Goal: Transaction & Acquisition: Book appointment/travel/reservation

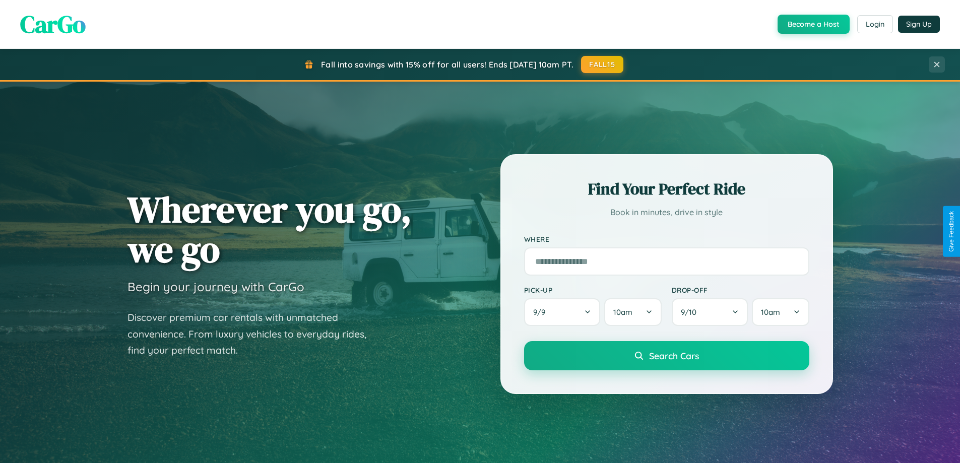
scroll to position [434, 0]
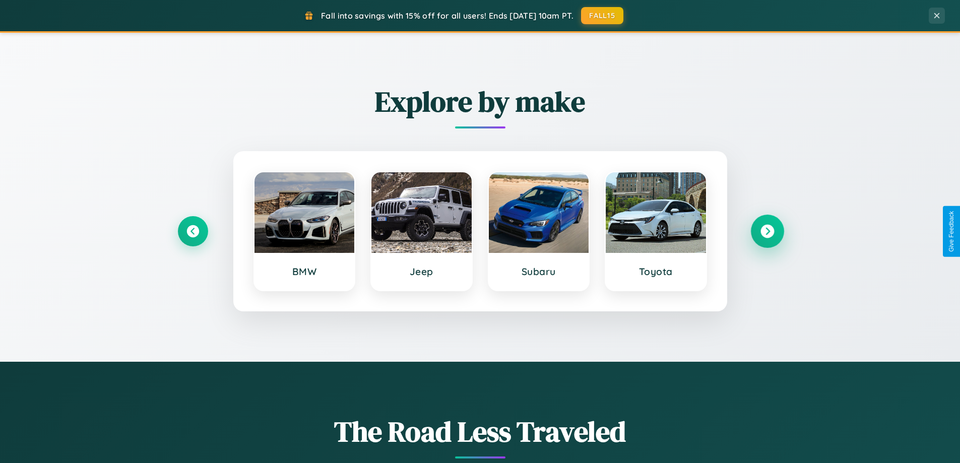
click at [767, 231] on icon at bounding box center [767, 232] width 14 height 14
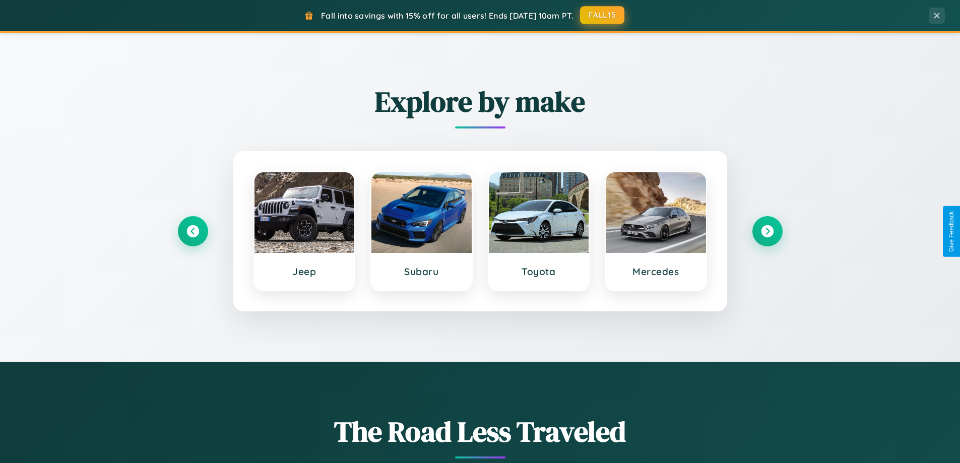
click at [603, 15] on button "FALL15" at bounding box center [602, 15] width 44 height 18
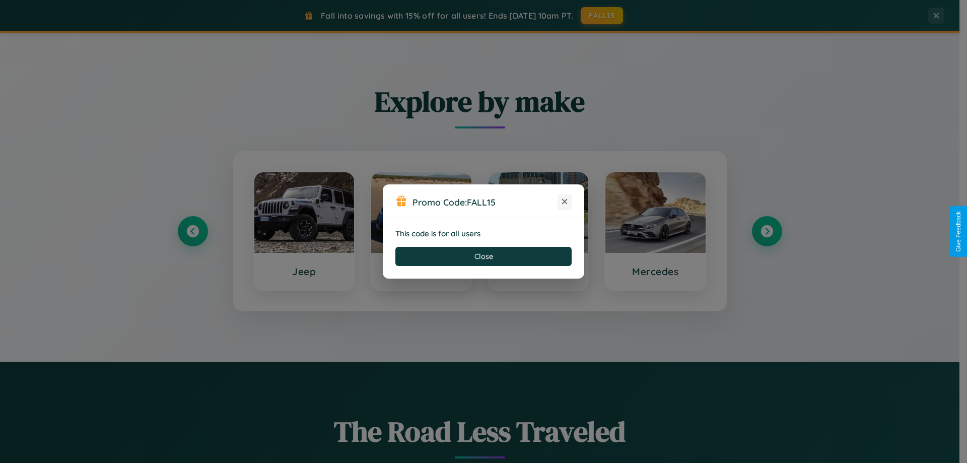
click at [565, 202] on icon at bounding box center [565, 201] width 10 height 10
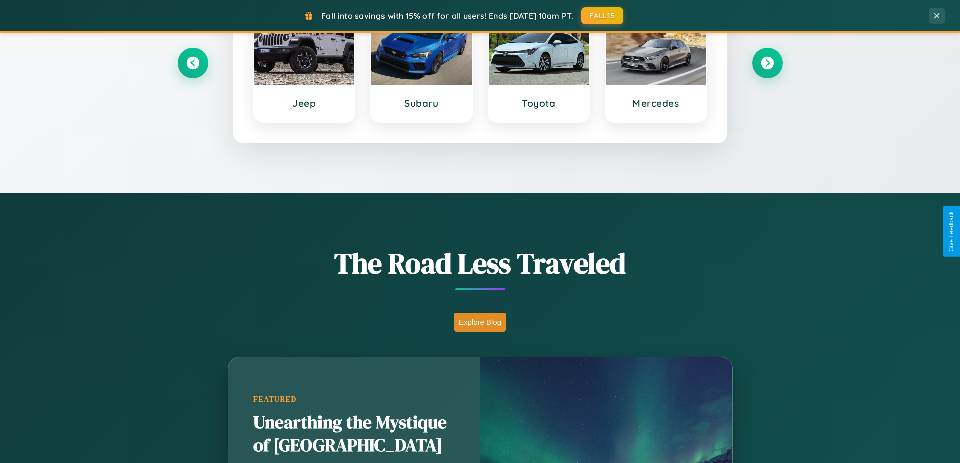
scroll to position [1619, 0]
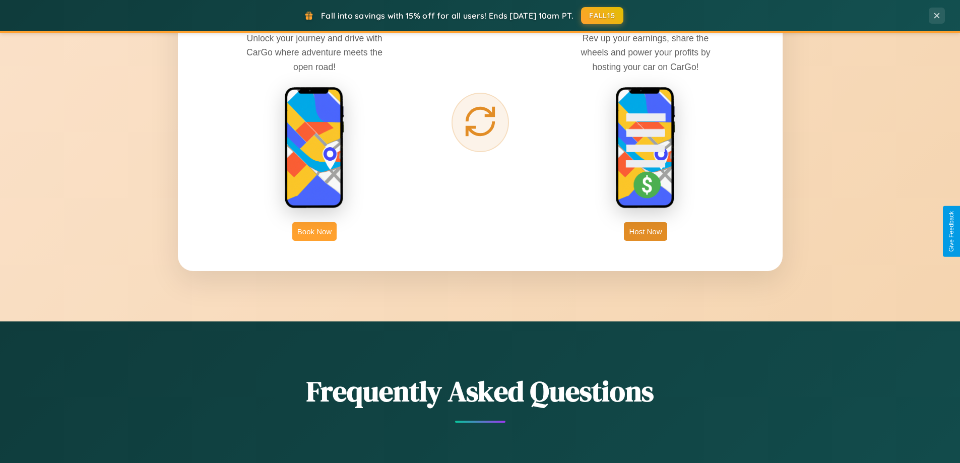
click at [314, 231] on button "Book Now" at bounding box center [314, 231] width 44 height 19
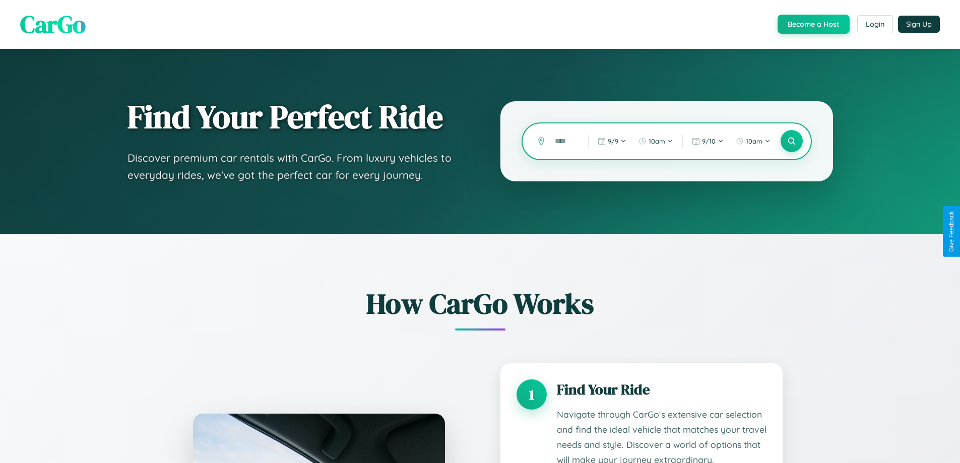
click at [564, 141] on input "text" at bounding box center [564, 141] width 28 height 18
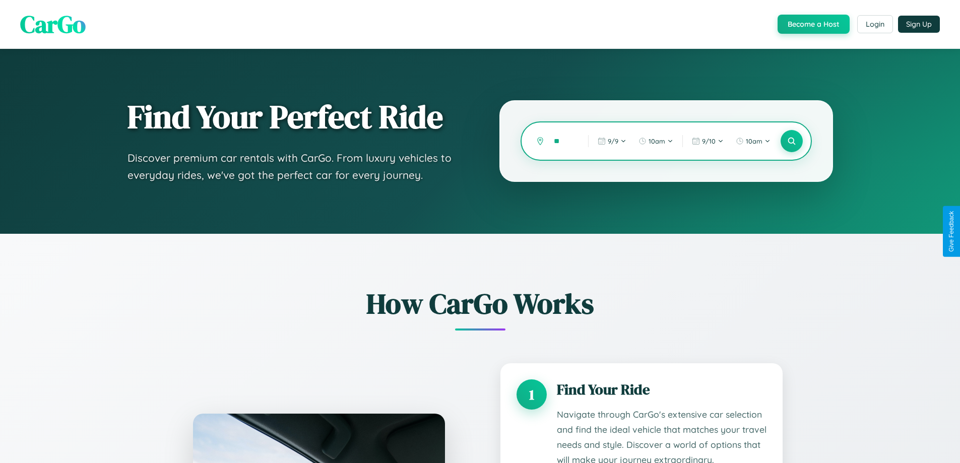
type input "*"
type input "*****"
click at [791, 141] on icon at bounding box center [791, 142] width 10 height 10
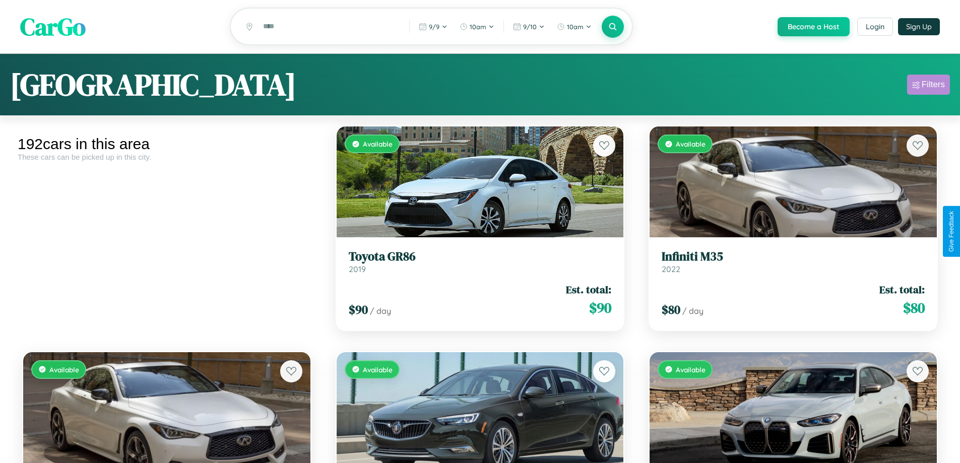
click at [928, 86] on div "Filters" at bounding box center [932, 85] width 23 height 10
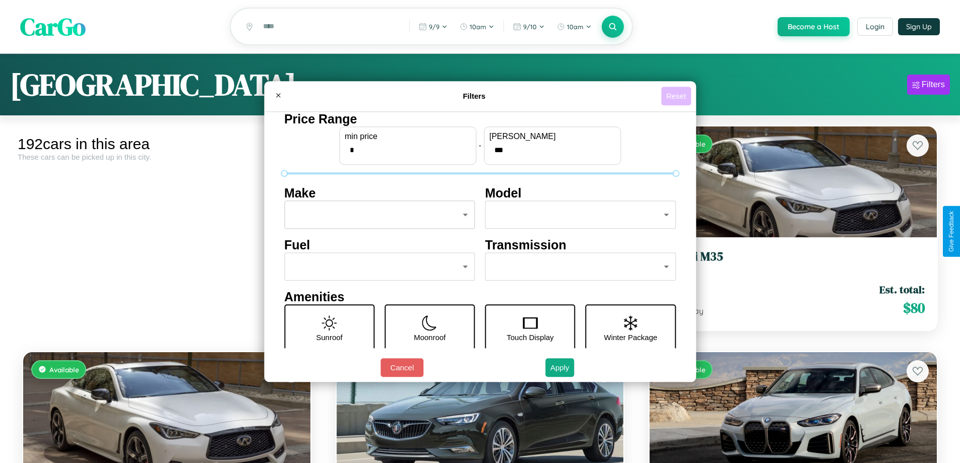
click at [677, 96] on button "Reset" at bounding box center [676, 96] width 30 height 19
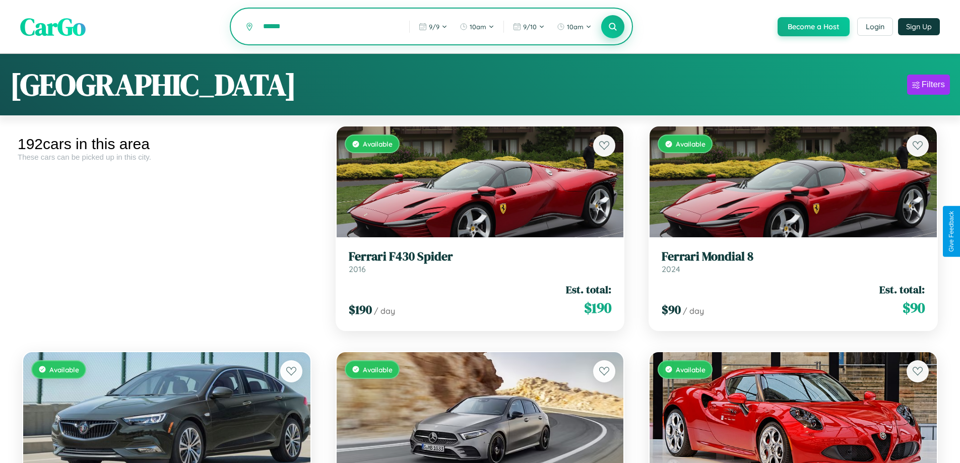
type input "******"
click at [612, 27] on icon at bounding box center [613, 27] width 10 height 10
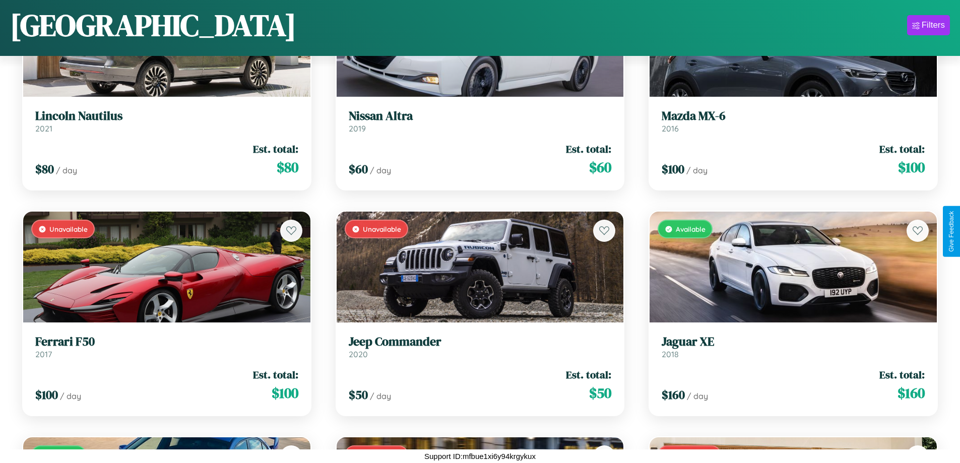
scroll to position [2849, 0]
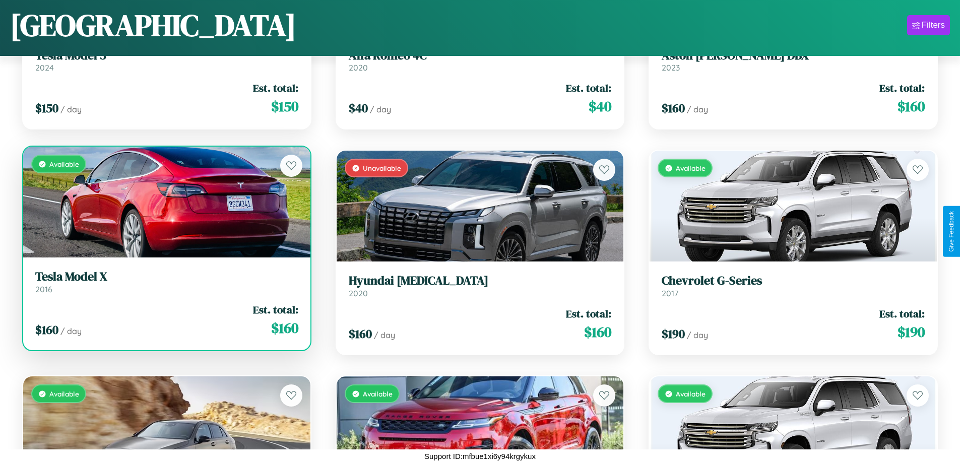
click at [165, 282] on h3 "Tesla Model X" at bounding box center [166, 277] width 263 height 15
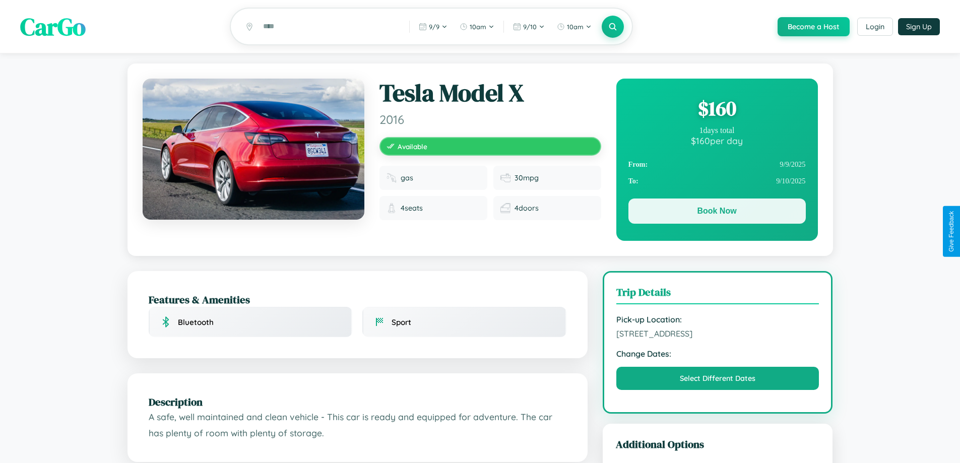
click at [716, 213] on button "Book Now" at bounding box center [716, 210] width 177 height 25
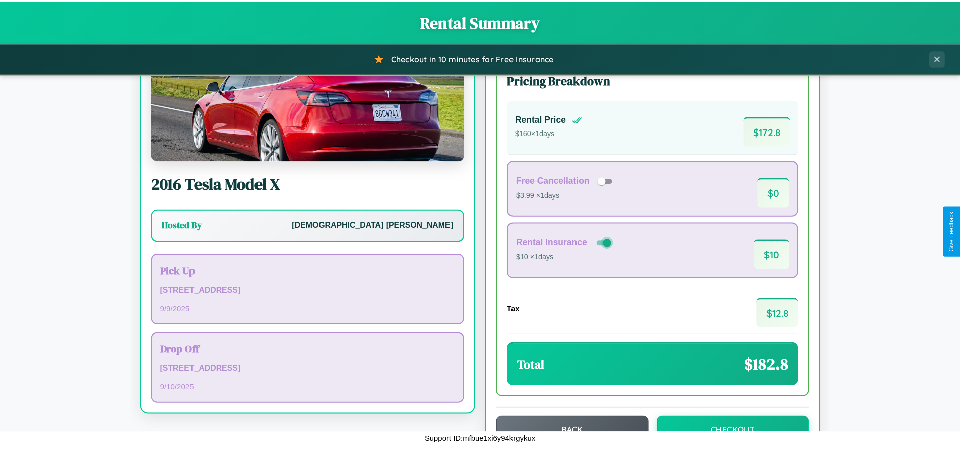
scroll to position [69, 0]
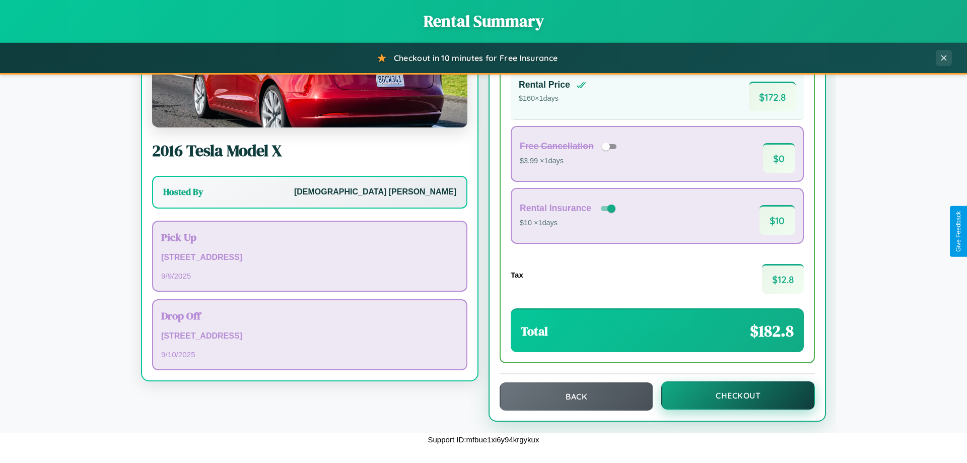
click at [731, 395] on button "Checkout" at bounding box center [738, 395] width 154 height 28
